Goal: Task Accomplishment & Management: Complete application form

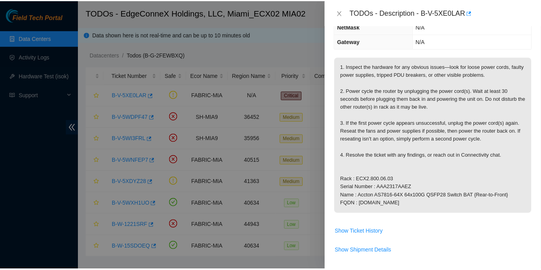
scroll to position [71, 0]
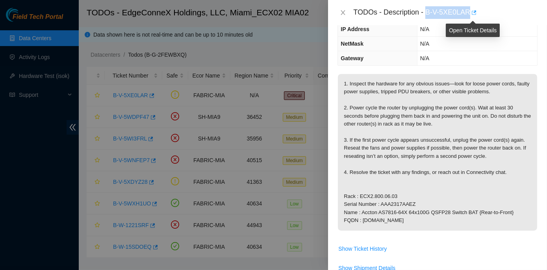
drag, startPoint x: 427, startPoint y: 12, endPoint x: 470, endPoint y: 9, distance: 43.8
click at [470, 9] on div "TODOs - Description - B-V-5XE0LAR" at bounding box center [445, 12] width 184 height 13
copy div "B-V-5XE0LAR"
click at [482, 35] on div "Open Ticket Details" at bounding box center [473, 30] width 54 height 13
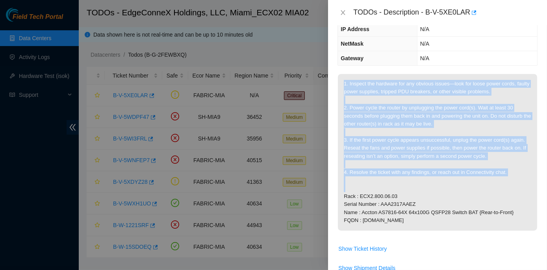
drag, startPoint x: 341, startPoint y: 80, endPoint x: 457, endPoint y: 189, distance: 158.4
click at [457, 189] on p "1. Inspect the hardware for any obvious issues—look for loose power cords, faul…" at bounding box center [437, 152] width 199 height 157
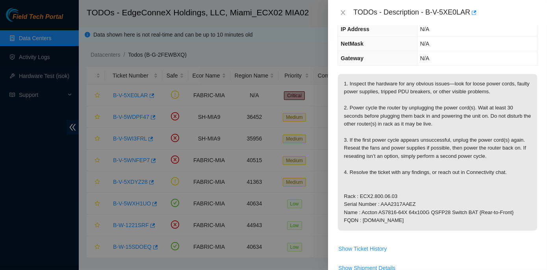
click at [409, 233] on span "1. Inspect the hardware for any obvious issues—look for loose power cords, faul…" at bounding box center [437, 155] width 199 height 162
drag, startPoint x: 341, startPoint y: 80, endPoint x: 465, endPoint y: 220, distance: 187.7
click at [465, 220] on p "1. Inspect the hardware for any obvious issues—look for loose power cords, faul…" at bounding box center [437, 152] width 199 height 157
copy p "1. Inspect the hardware for any obvious issues—look for loose power cords, faul…"
click at [340, 238] on td "1. Inspect the hardware for any obvious issues—look for loose power cords, faul…" at bounding box center [437, 158] width 200 height 168
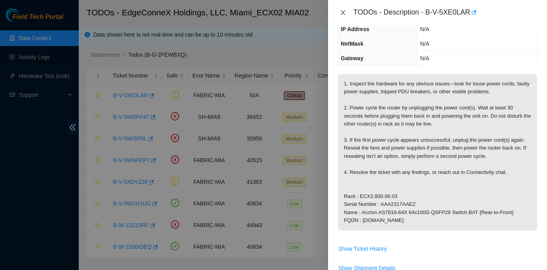
click at [343, 10] on icon "close" at bounding box center [343, 12] width 6 height 6
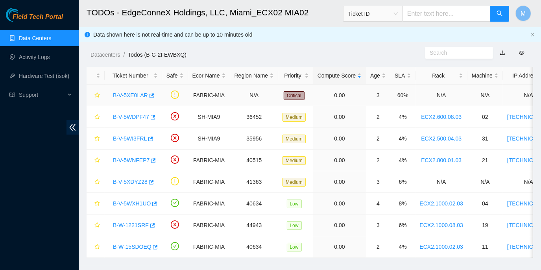
scroll to position [97, 0]
click at [398, 14] on span "Ticket ID" at bounding box center [373, 14] width 50 height 12
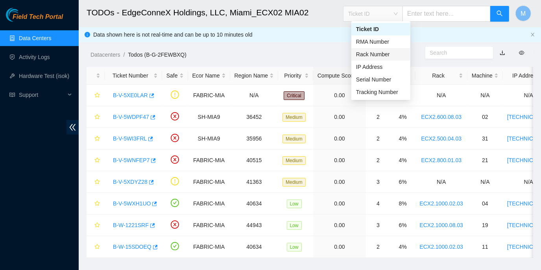
click at [390, 54] on div "Rack Number" at bounding box center [381, 54] width 50 height 9
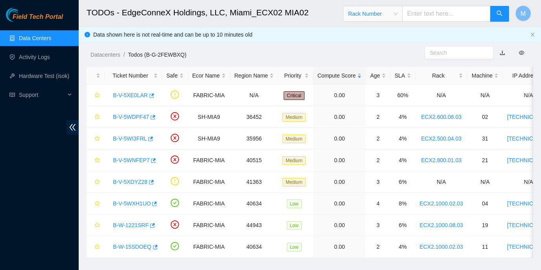
click at [421, 13] on input "text" at bounding box center [447, 14] width 88 height 16
paste input "ECX2.800.06.03"
type input "ECX2.800.06.03"
click at [498, 12] on icon "search" at bounding box center [500, 13] width 6 height 6
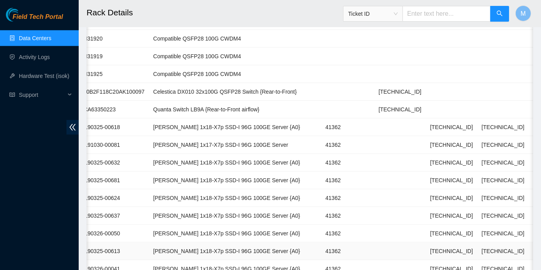
scroll to position [382, 0]
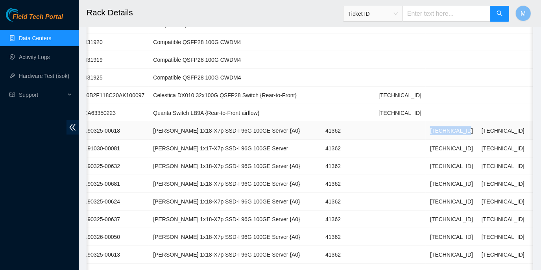
drag, startPoint x: 406, startPoint y: 128, endPoint x: 440, endPoint y: 127, distance: 34.2
click at [440, 127] on td "23.49.253.196" at bounding box center [452, 131] width 52 height 18
copy td "23.49.253.196"
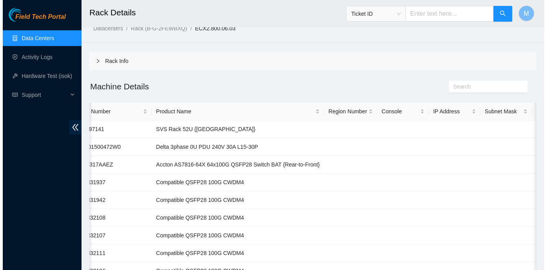
scroll to position [0, 0]
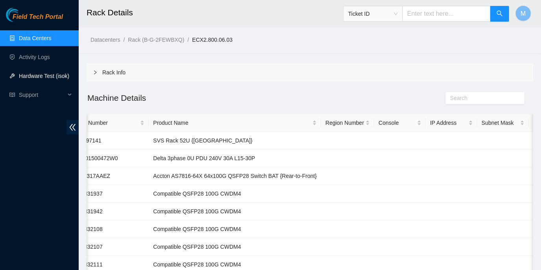
click at [26, 74] on link "Hardware Test (isok)" at bounding box center [44, 76] width 50 height 6
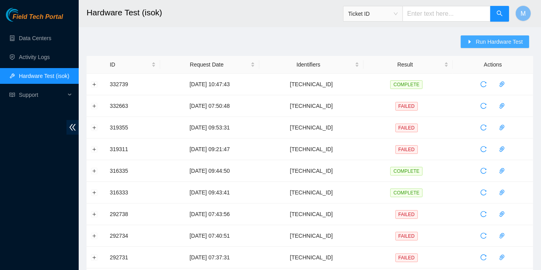
click at [477, 42] on button "Run Hardware Test" at bounding box center [495, 41] width 68 height 13
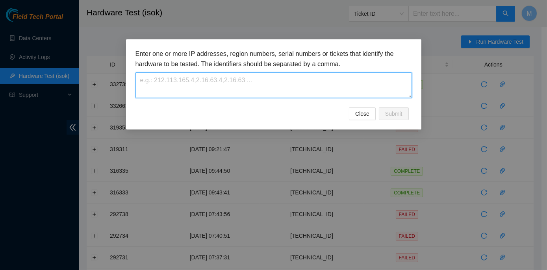
click at [153, 80] on textarea at bounding box center [273, 85] width 276 height 26
paste textarea "23.49.253.196"
type textarea "23.49.253.196"
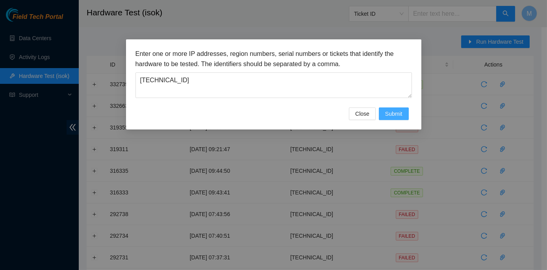
click at [399, 113] on span "Submit" at bounding box center [393, 113] width 17 height 9
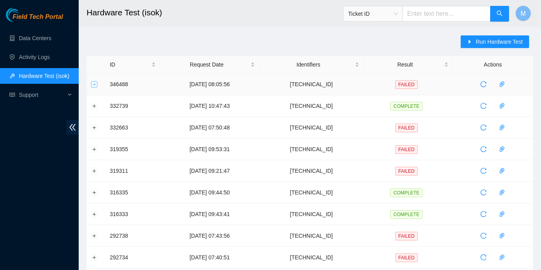
click at [95, 83] on button "Expand row" at bounding box center [94, 84] width 6 height 6
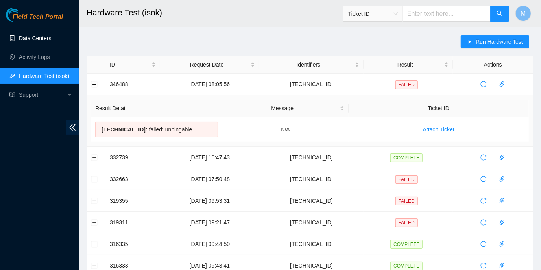
click at [29, 36] on link "Data Centers" at bounding box center [35, 38] width 32 height 6
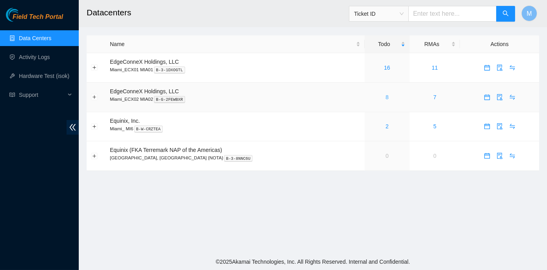
click at [385, 98] on link "8" at bounding box center [386, 97] width 3 height 6
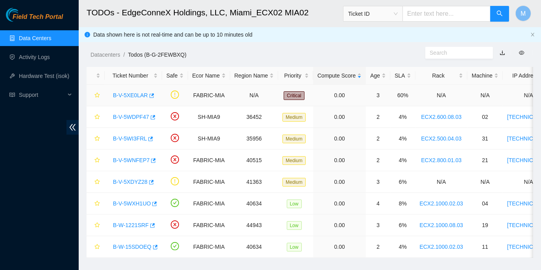
click at [133, 91] on div "B-V-5XE0LAR" at bounding box center [133, 95] width 49 height 13
click at [133, 96] on link "B-V-5XE0LAR" at bounding box center [130, 95] width 35 height 6
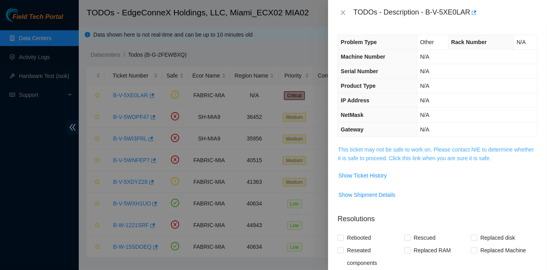
click at [400, 146] on link "This ticket may not be safe to work on. Please contact NIE to determine whether…" at bounding box center [436, 153] width 196 height 15
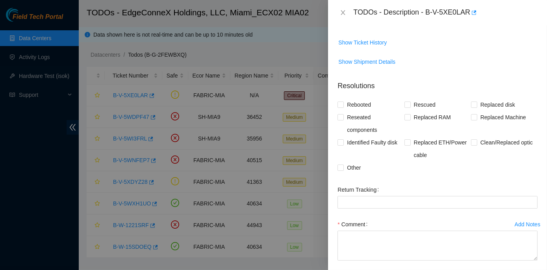
scroll to position [286, 0]
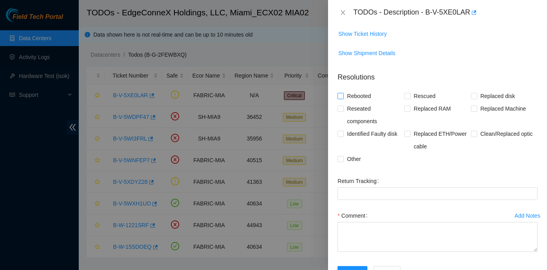
click at [341, 95] on input "Rebooted" at bounding box center [340, 96] width 6 height 6
checkbox input "true"
click at [339, 110] on input "Reseated components" at bounding box center [340, 108] width 6 height 6
checkbox input "true"
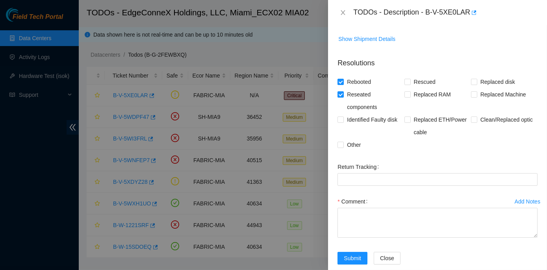
scroll to position [312, 0]
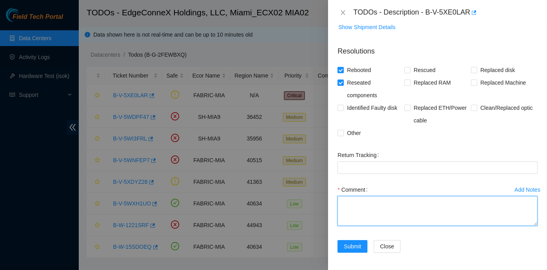
click at [350, 205] on textarea "Comment" at bounding box center [437, 211] width 200 height 30
paste textarea "Rack : ECX2.800.06.03 Serial Number : AAA2317AAEZ Name : Accton AS7816-64X 64x1…"
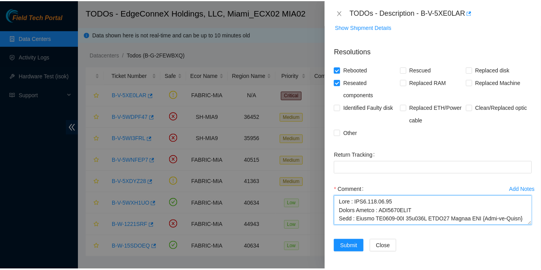
scroll to position [223, 0]
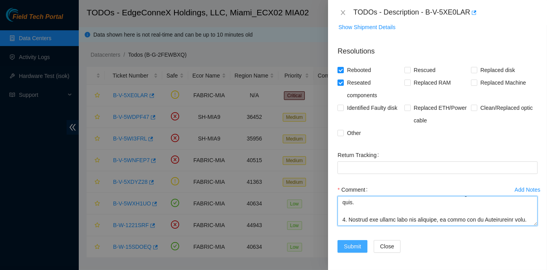
type textarea "Rack : ECX2.800.06.03 Serial Number : AAA2317AAEZ Name : Accton AS7816-64X 64x1…"
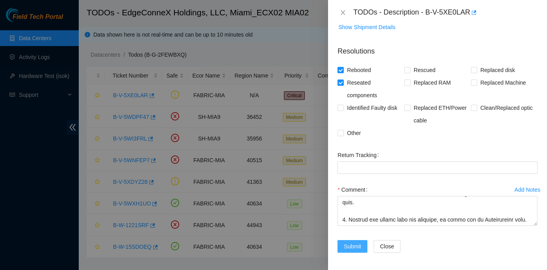
click at [353, 245] on span "Submit" at bounding box center [352, 246] width 17 height 9
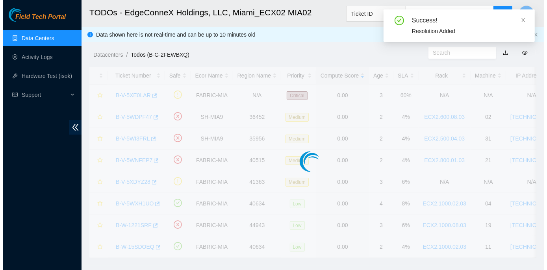
scroll to position [194, 0]
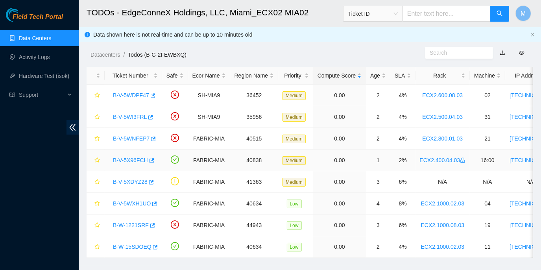
click at [135, 159] on link "B-V-5X96FCH" at bounding box center [130, 160] width 35 height 6
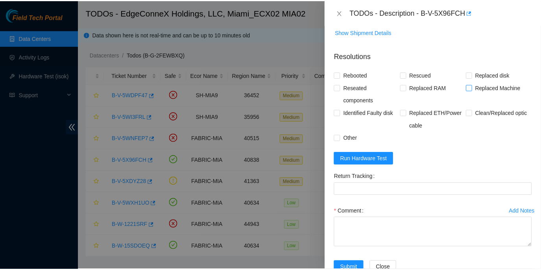
scroll to position [462, 0]
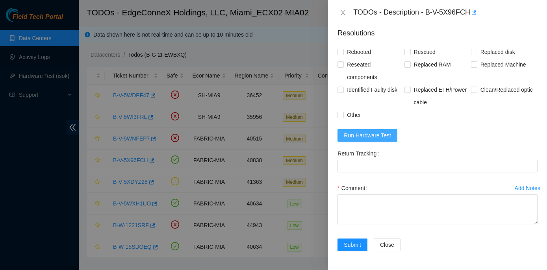
click at [361, 133] on span "Run Hardware Test" at bounding box center [367, 135] width 47 height 9
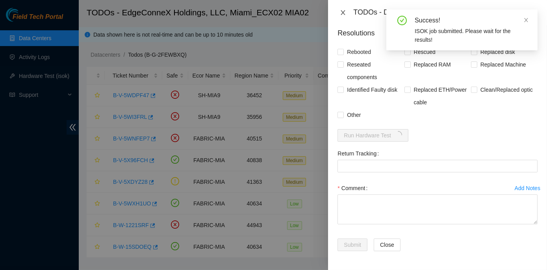
click at [342, 9] on icon "close" at bounding box center [343, 12] width 6 height 6
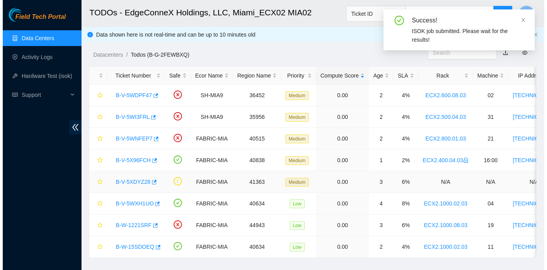
scroll to position [211, 0]
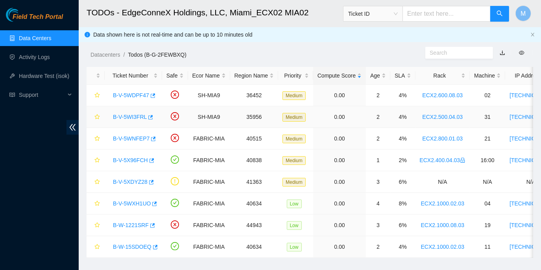
click at [123, 114] on link "B-V-5WI3FRL" at bounding box center [130, 117] width 34 height 6
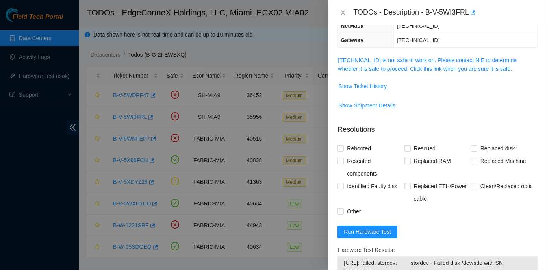
scroll to position [0, 0]
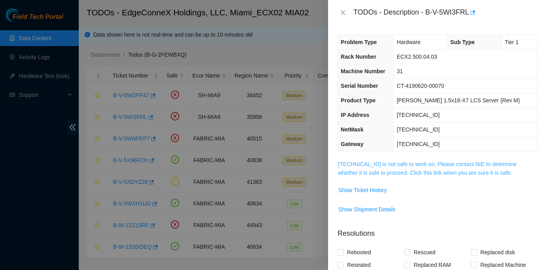
click at [418, 165] on link "23.193.161.34 is not safe to work on. Please contact NIE to determine whether i…" at bounding box center [427, 168] width 179 height 15
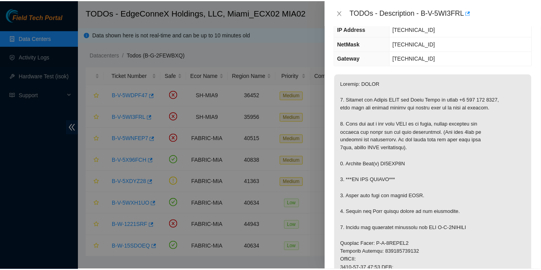
scroll to position [107, 0]
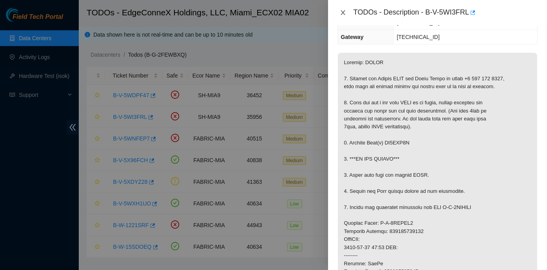
click at [343, 9] on icon "close" at bounding box center [343, 12] width 6 height 6
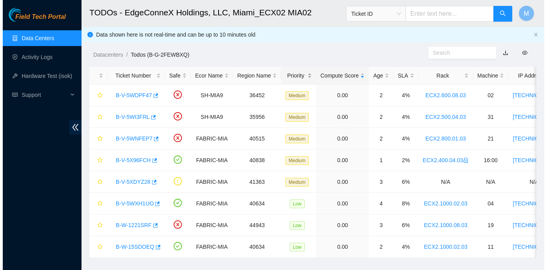
scroll to position [133, 0]
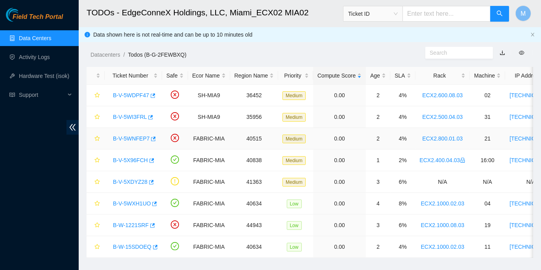
click at [139, 137] on link "B-V-5WNFEP7" at bounding box center [131, 138] width 37 height 6
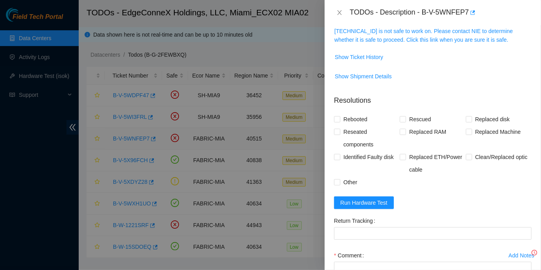
scroll to position [107, 0]
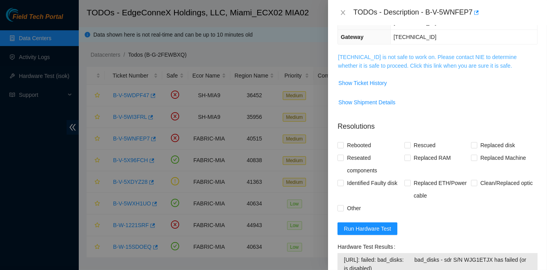
click at [419, 56] on link "23.205.164.216 is not safe to work on. Please contact NIE to determine whether …" at bounding box center [427, 61] width 179 height 15
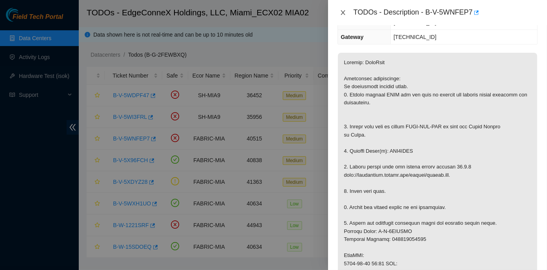
click at [344, 11] on icon "close" at bounding box center [343, 12] width 4 height 5
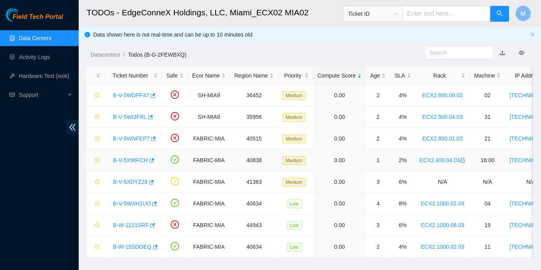
scroll to position [133, 0]
drag, startPoint x: 111, startPoint y: 115, endPoint x: 144, endPoint y: 120, distance: 33.5
click at [144, 120] on div "B-V-5WI3FRL" at bounding box center [133, 117] width 49 height 13
copy link "B-V-5WI3FRL"
click at [324, 52] on ol "Datacenters / Todos (B-G-2FEWBXQ) /" at bounding box center [258, 54] width 335 height 9
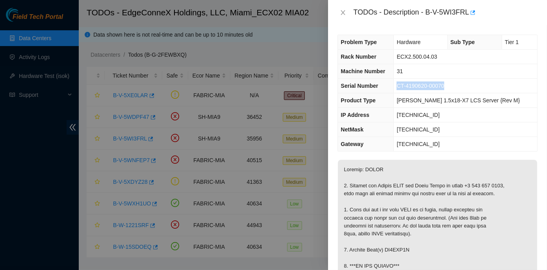
drag, startPoint x: 408, startPoint y: 84, endPoint x: 463, endPoint y: 82, distance: 54.8
click at [463, 82] on td "CT-4190620-00070" at bounding box center [465, 86] width 143 height 15
click at [497, 3] on div "TODOs - Description - B-V-5WI3FRL" at bounding box center [437, 12] width 219 height 25
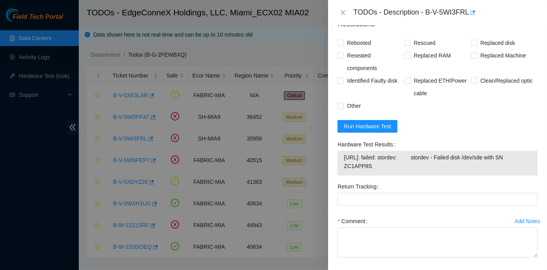
scroll to position [602, 0]
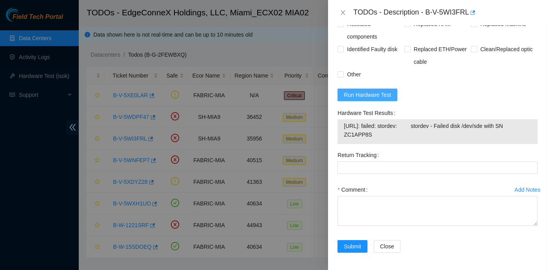
click at [363, 96] on span "Run Hardware Test" at bounding box center [367, 95] width 47 height 9
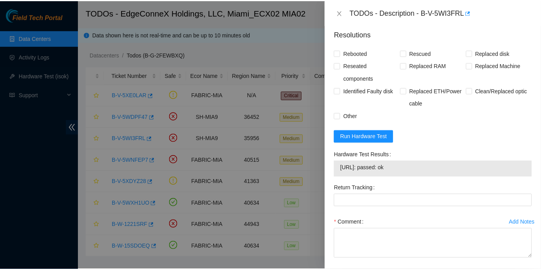
scroll to position [594, 0]
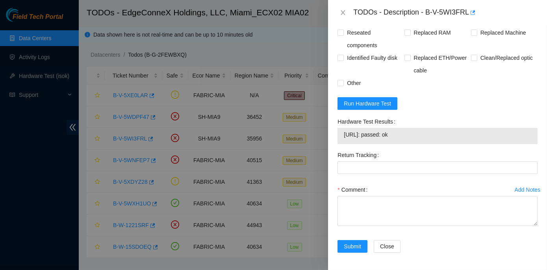
drag, startPoint x: 335, startPoint y: 119, endPoint x: 407, endPoint y: 134, distance: 72.8
click at [407, 134] on div "Hardware Test Results [URL]: passed: ok" at bounding box center [437, 131] width 206 height 33
copy div "Hardware Test Results [URL]: passed: ok"
click at [342, 12] on icon "close" at bounding box center [343, 12] width 6 height 6
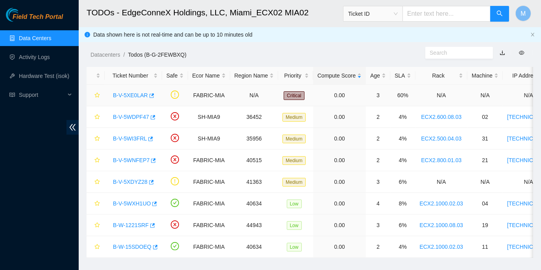
scroll to position [219, 0]
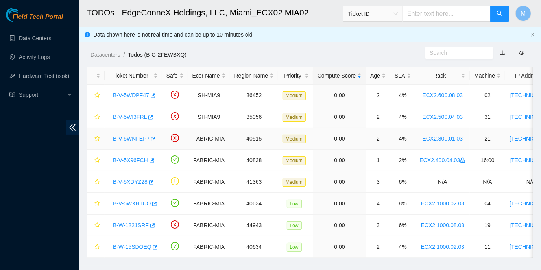
click at [136, 137] on link "B-V-5WNFEP7" at bounding box center [131, 138] width 37 height 6
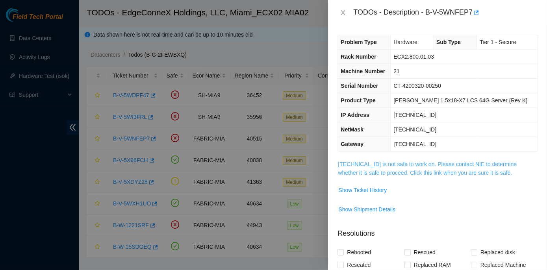
click at [432, 165] on link "23.205.164.216 is not safe to work on. Please contact NIE to determine whether …" at bounding box center [427, 168] width 179 height 15
